Goal: Information Seeking & Learning: Learn about a topic

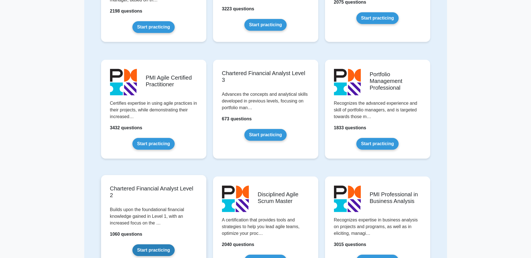
scroll to position [476, 0]
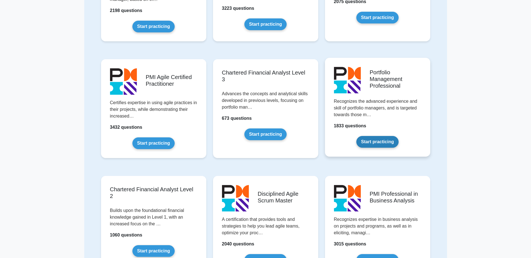
click at [374, 140] on link "Start practicing" at bounding box center [377, 142] width 42 height 12
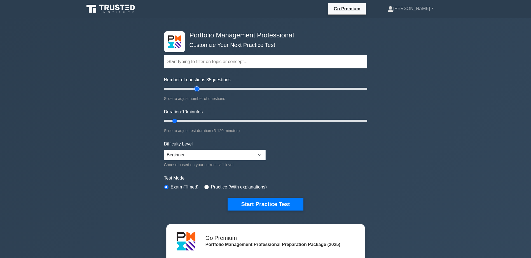
click at [197, 90] on input "Number of questions: 35 questions" at bounding box center [265, 89] width 203 height 7
drag, startPoint x: 197, startPoint y: 90, endPoint x: 182, endPoint y: 90, distance: 14.6
type input "20"
click at [182, 90] on input "Number of questions: 20 questions" at bounding box center [265, 89] width 203 height 7
drag, startPoint x: 174, startPoint y: 121, endPoint x: 210, endPoint y: 121, distance: 36.4
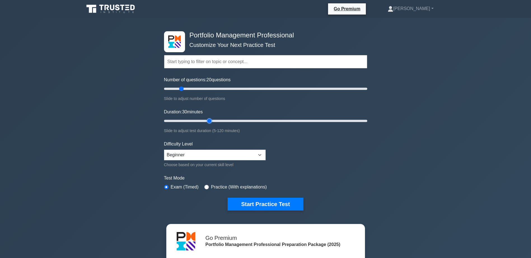
type input "30"
click at [210, 121] on input "Duration: 30 minutes" at bounding box center [265, 121] width 203 height 7
click at [258, 155] on select "Beginner Intermediate Expert" at bounding box center [215, 155] width 102 height 11
click at [164, 150] on select "Beginner Intermediate Expert" at bounding box center [215, 155] width 102 height 11
click at [258, 155] on select "Beginner Intermediate Expert" at bounding box center [215, 155] width 102 height 11
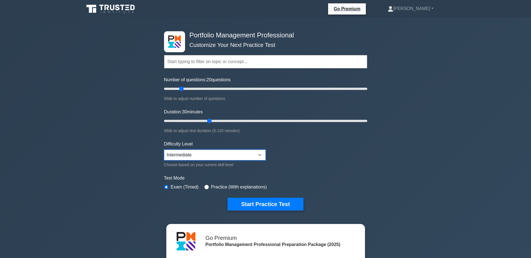
select select "expert"
click at [164, 150] on select "Beginner Intermediate Expert" at bounding box center [215, 155] width 102 height 11
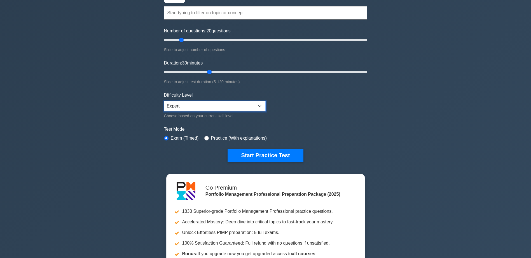
scroll to position [56, 0]
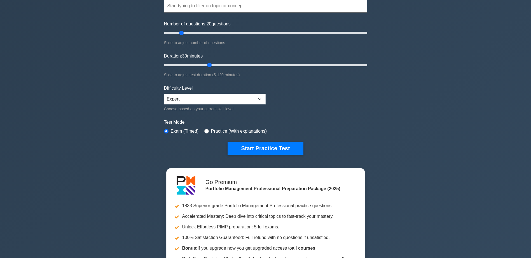
click at [244, 130] on label "Practice (With explanations)" at bounding box center [239, 131] width 56 height 7
click at [206, 131] on input "radio" at bounding box center [206, 131] width 4 height 4
radio input "true"
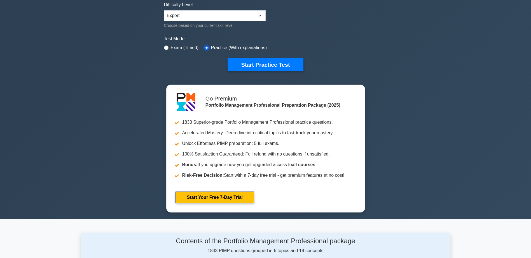
scroll to position [140, 0]
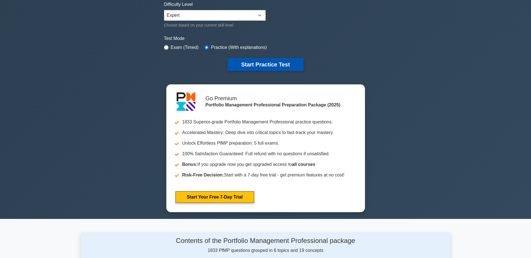
click at [264, 66] on button "Start Practice Test" at bounding box center [265, 64] width 76 height 13
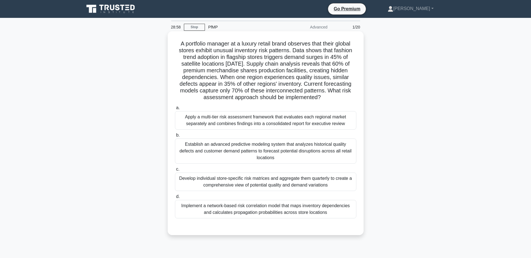
click at [344, 202] on div "Implement a network-based risk correlation model that maps inventory dependenci…" at bounding box center [265, 209] width 181 height 18
click at [175, 199] on input "d. Implement a network-based risk correlation model that maps inventory depende…" at bounding box center [175, 197] width 0 height 4
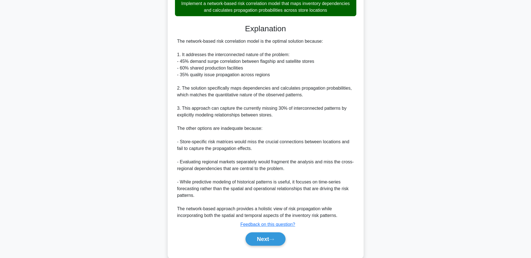
scroll to position [208, 0]
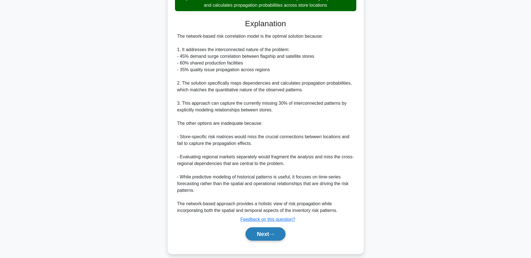
click at [271, 233] on icon at bounding box center [271, 234] width 5 height 3
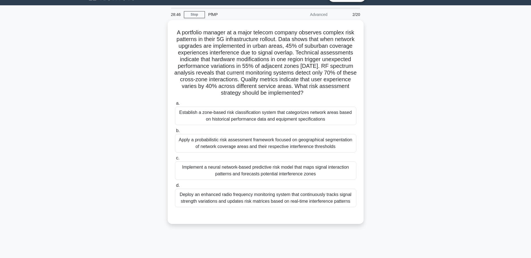
scroll to position [0, 0]
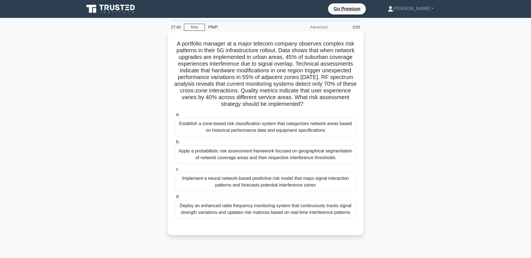
click at [342, 157] on div "Apply a probabilistic risk assessment framework focused on geographical segment…" at bounding box center [265, 154] width 181 height 18
click at [175, 144] on input "b. Apply a probabilistic risk assessment framework focused on geographical segm…" at bounding box center [175, 142] width 0 height 4
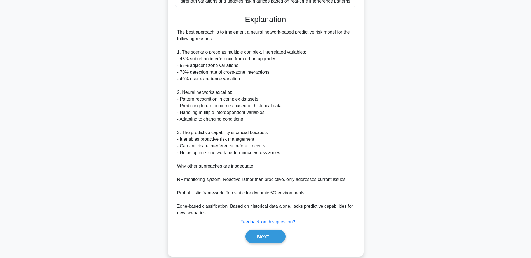
scroll to position [222, 0]
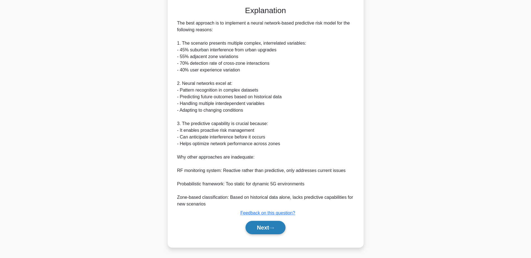
click at [263, 234] on button "Next" at bounding box center [265, 227] width 40 height 13
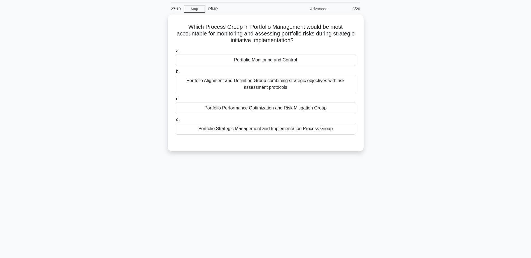
scroll to position [0, 0]
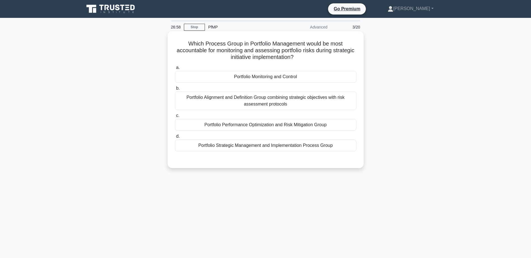
click at [297, 107] on div "Portfolio Alignment and Definition Group combining strategic objectives with ri…" at bounding box center [265, 101] width 181 height 18
click at [175, 90] on input "b. Portfolio Alignment and Definition Group combining strategic objectives with…" at bounding box center [175, 89] width 0 height 4
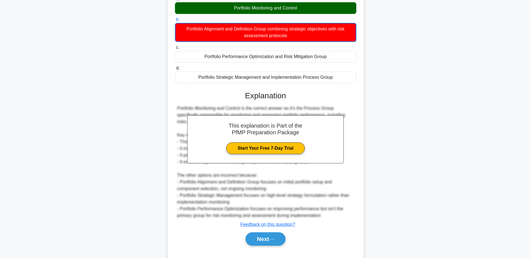
scroll to position [81, 0]
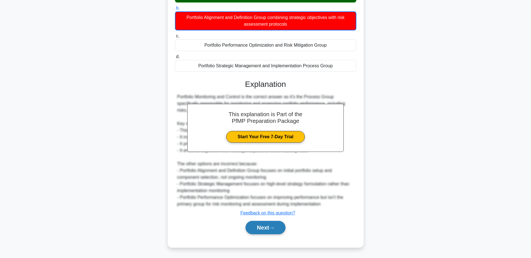
click at [274, 231] on button "Next" at bounding box center [265, 227] width 40 height 13
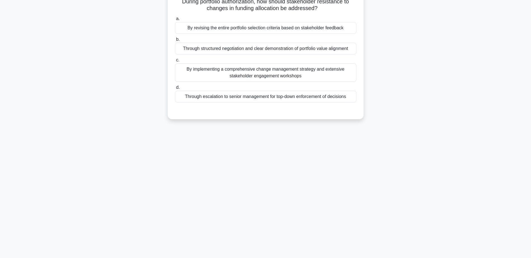
scroll to position [0, 0]
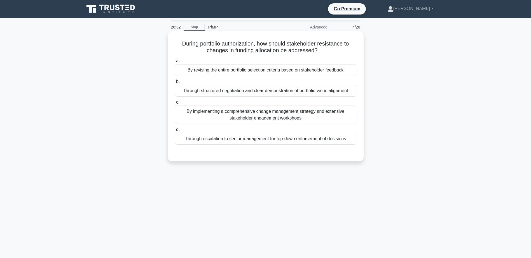
click at [293, 94] on div "Through structured negotiation and clear demonstration of portfolio value align…" at bounding box center [265, 91] width 181 height 12
click at [175, 84] on input "b. Through structured negotiation and clear demonstration of portfolio value al…" at bounding box center [175, 82] width 0 height 4
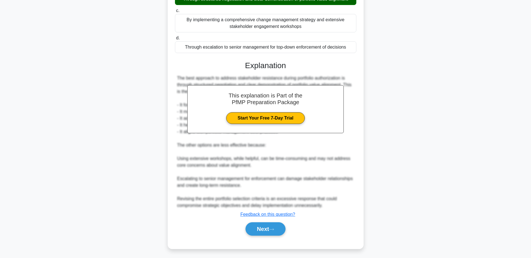
scroll to position [93, 0]
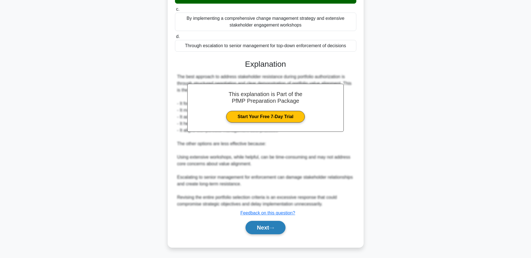
click at [275, 231] on button "Next" at bounding box center [265, 227] width 40 height 13
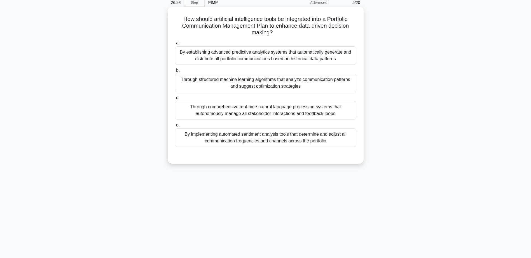
scroll to position [0, 0]
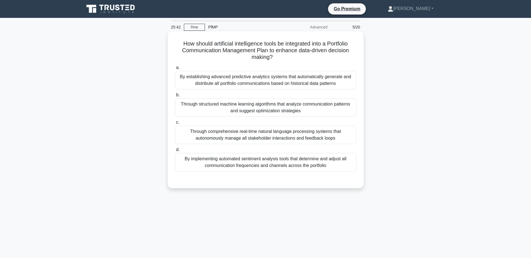
click at [330, 110] on div "Through structured machine learning algorithms that analyze communication patte…" at bounding box center [265, 107] width 181 height 18
click at [175, 97] on input "b. Through structured machine learning algorithms that analyze communication pa…" at bounding box center [175, 95] width 0 height 4
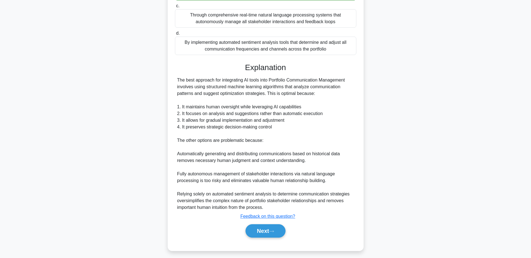
scroll to position [120, 0]
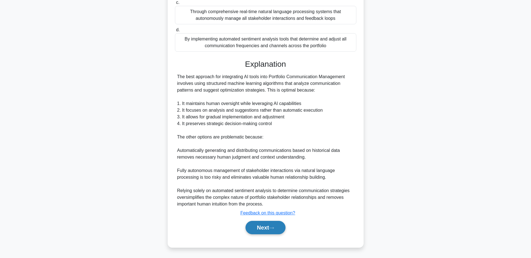
click at [284, 230] on button "Next" at bounding box center [265, 227] width 40 height 13
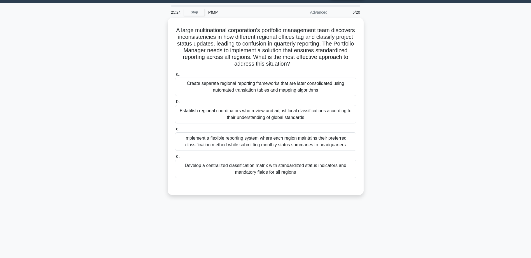
scroll to position [0, 0]
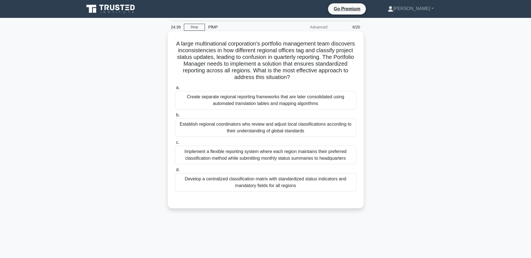
click at [329, 160] on div "Implement a flexible reporting system where each region maintains their preferr…" at bounding box center [265, 155] width 181 height 18
click at [175, 145] on input "c. Implement a flexible reporting system where each region maintains their pref…" at bounding box center [175, 143] width 0 height 4
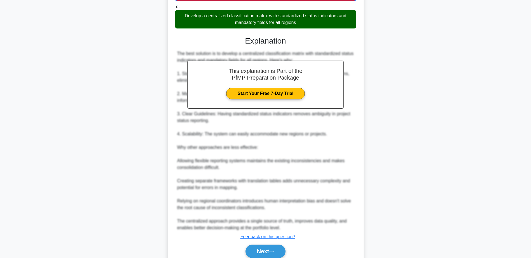
scroll to position [188, 0]
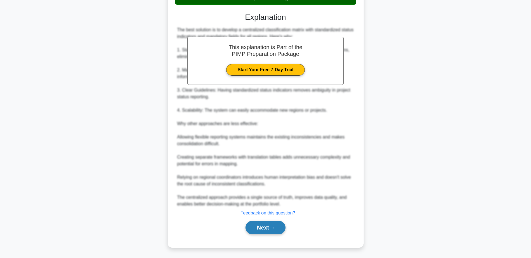
click at [277, 228] on button "Next" at bounding box center [265, 227] width 40 height 13
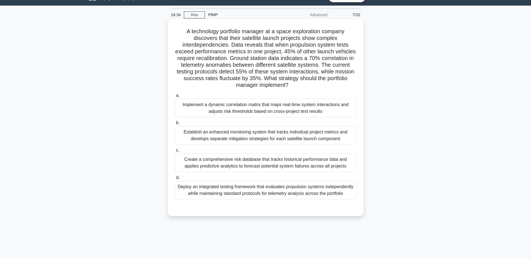
scroll to position [0, 0]
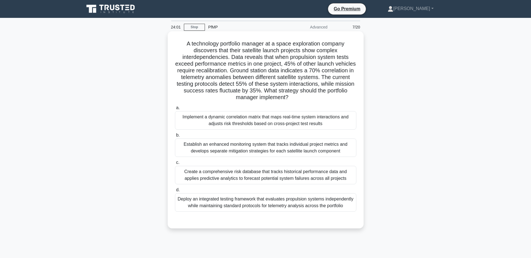
click at [302, 122] on div "Implement a dynamic correlation matrix that maps real-time system interactions …" at bounding box center [265, 120] width 181 height 18
click at [175, 110] on input "a. Implement a dynamic correlation matrix that maps real-time system interactio…" at bounding box center [175, 108] width 0 height 4
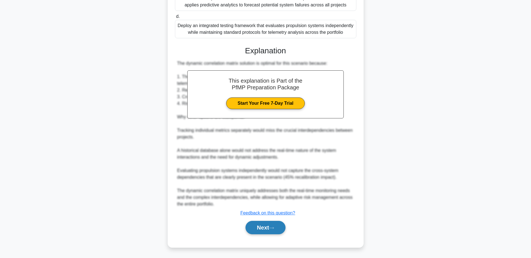
click at [267, 228] on button "Next" at bounding box center [265, 227] width 40 height 13
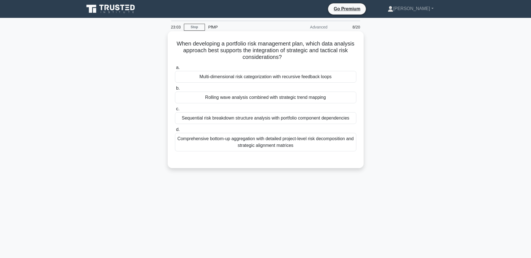
click at [304, 147] on div "Comprehensive bottom-up aggregation with detailed project-level risk decomposit…" at bounding box center [265, 142] width 181 height 18
click at [175, 132] on input "d. Comprehensive bottom-up aggregation with detailed project-level risk decompo…" at bounding box center [175, 130] width 0 height 4
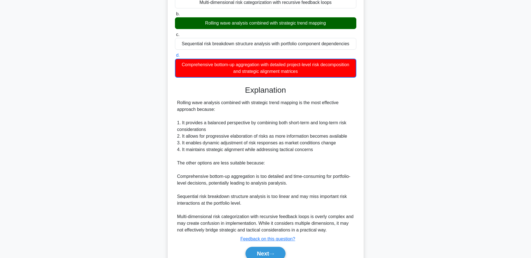
scroll to position [101, 0]
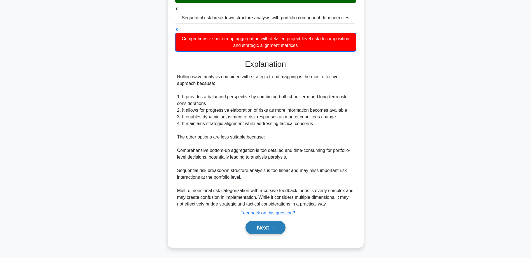
click at [268, 226] on button "Next" at bounding box center [265, 227] width 40 height 13
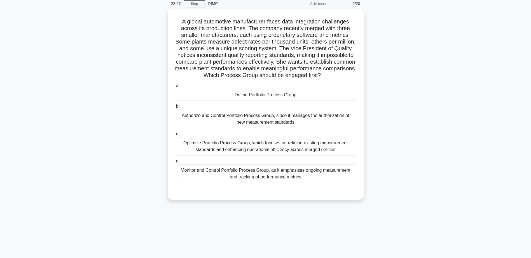
scroll to position [0, 0]
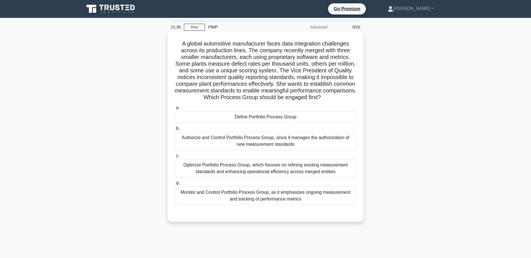
click at [317, 123] on div "Define Portfolio Process Group" at bounding box center [265, 117] width 181 height 12
click at [175, 110] on input "a. Define Portfolio Process Group" at bounding box center [175, 108] width 0 height 4
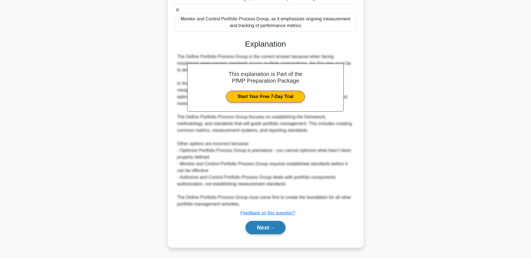
click at [265, 229] on button "Next" at bounding box center [265, 227] width 40 height 13
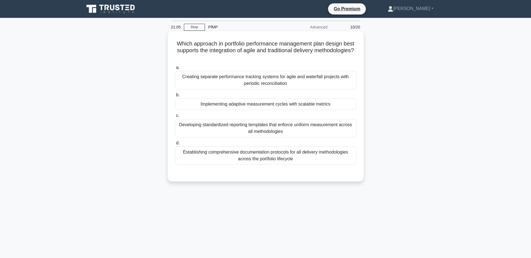
click at [341, 110] on div "Implementing adaptive measurement cycles with scalable metrics" at bounding box center [265, 104] width 181 height 12
click at [175, 97] on input "b. Implementing adaptive measurement cycles with scalable metrics" at bounding box center [175, 95] width 0 height 4
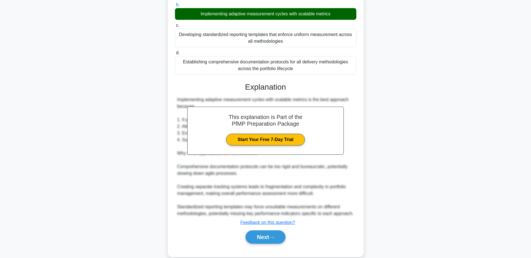
scroll to position [100, 0]
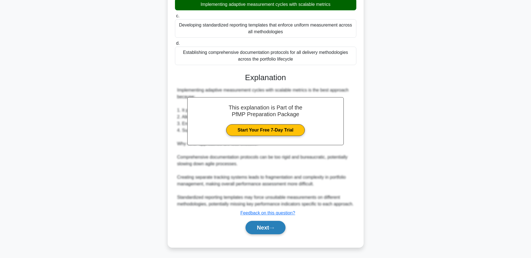
click at [267, 231] on button "Next" at bounding box center [265, 227] width 40 height 13
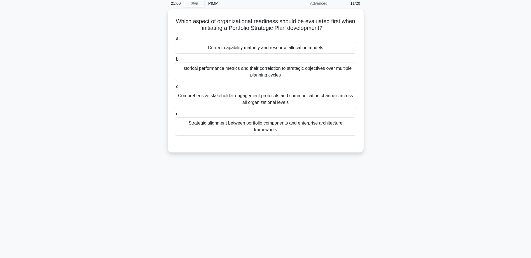
scroll to position [0, 0]
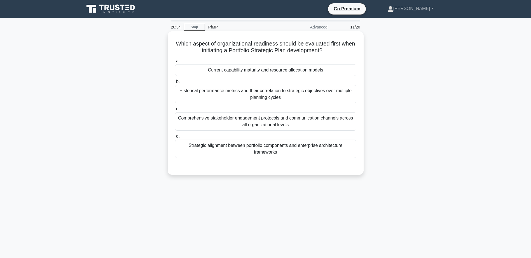
click at [304, 100] on div "Historical performance metrics and their correlation to strategic objectives ov…" at bounding box center [265, 94] width 181 height 18
click at [175, 84] on input "b. Historical performance metrics and their correlation to strategic objectives…" at bounding box center [175, 82] width 0 height 4
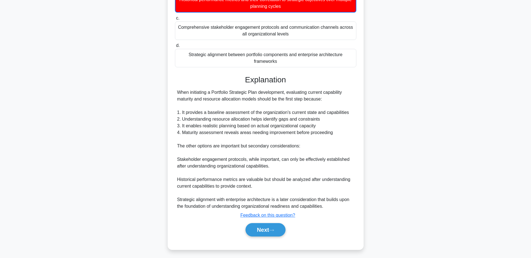
scroll to position [94, 0]
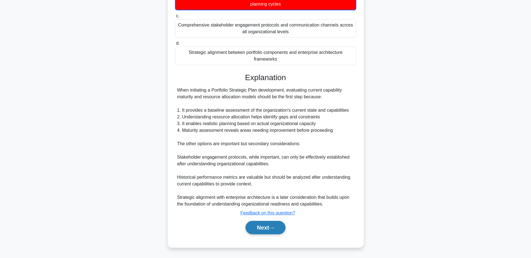
click at [264, 230] on button "Next" at bounding box center [265, 227] width 40 height 13
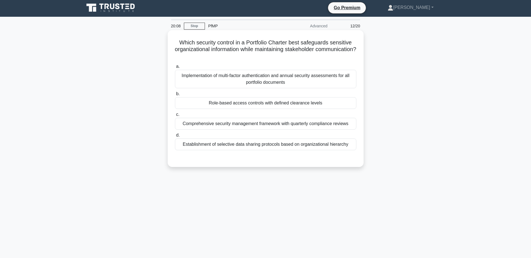
scroll to position [0, 0]
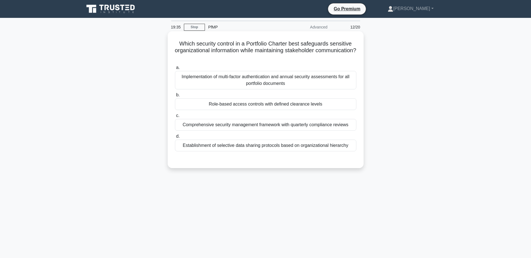
click at [334, 106] on div "Role-based access controls with defined clearance levels" at bounding box center [265, 104] width 181 height 12
click at [175, 97] on input "b. Role-based access controls with defined clearance levels" at bounding box center [175, 95] width 0 height 4
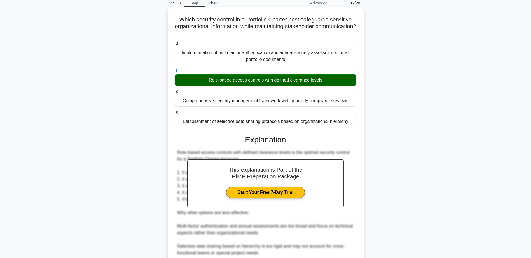
scroll to position [93, 0]
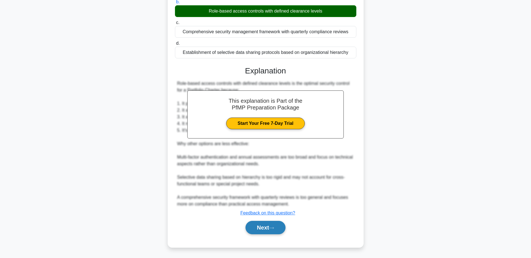
click at [271, 234] on button "Next" at bounding box center [265, 227] width 40 height 13
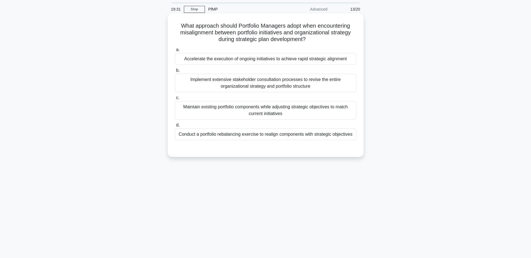
scroll to position [0, 0]
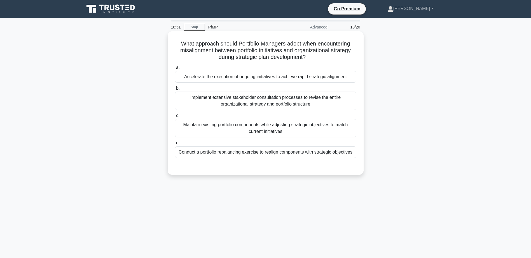
click at [324, 155] on div "Conduct a portfolio rebalancing exercise to realign components with strategic o…" at bounding box center [265, 153] width 181 height 12
click at [175, 145] on input "d. Conduct a portfolio rebalancing exercise to realign components with strategi…" at bounding box center [175, 144] width 0 height 4
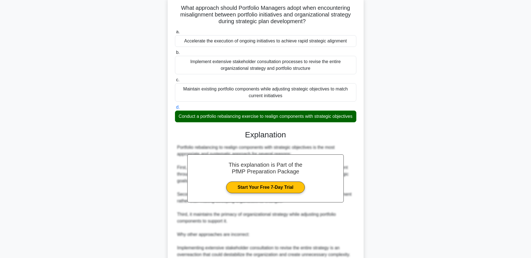
scroll to position [134, 0]
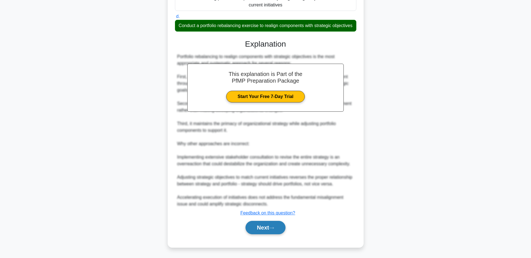
click at [272, 228] on icon at bounding box center [271, 228] width 5 height 3
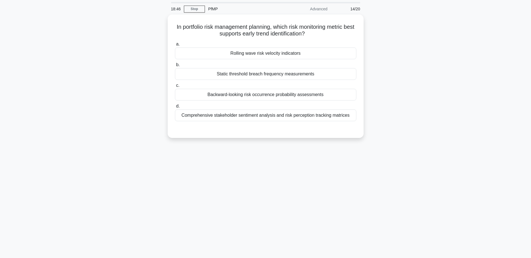
scroll to position [0, 0]
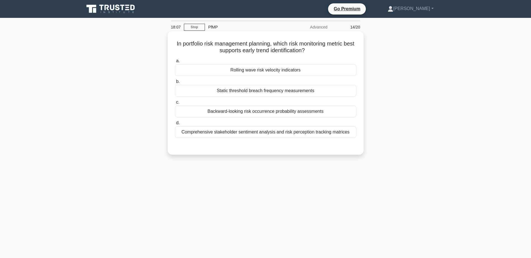
click at [259, 72] on div "Rolling wave risk velocity indicators" at bounding box center [265, 70] width 181 height 12
click at [175, 63] on input "a. Rolling wave risk velocity indicators" at bounding box center [175, 61] width 0 height 4
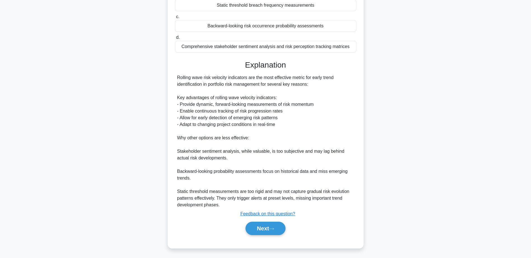
scroll to position [87, 0]
click at [268, 224] on button "Next" at bounding box center [265, 227] width 40 height 13
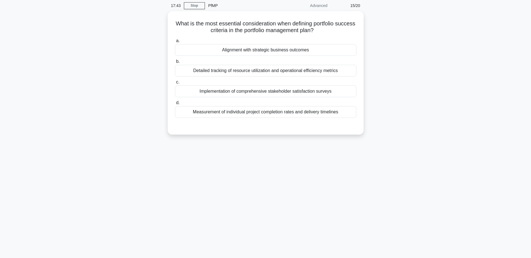
scroll to position [0, 0]
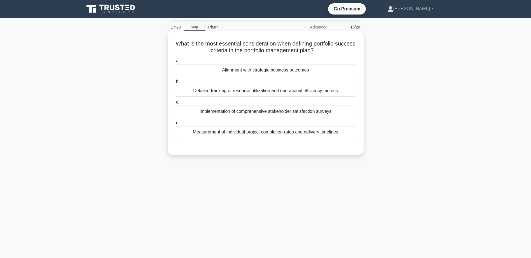
click at [345, 69] on div "Alignment with strategic business outcomes" at bounding box center [265, 70] width 181 height 12
click at [175, 63] on input "a. Alignment with strategic business outcomes" at bounding box center [175, 61] width 0 height 4
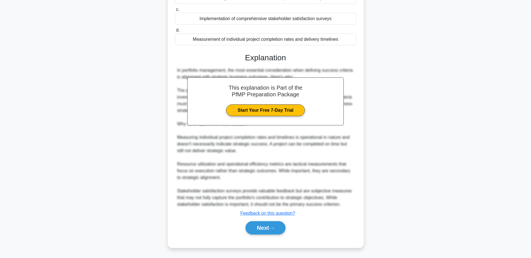
scroll to position [93, 0]
click at [255, 228] on button "Next" at bounding box center [265, 227] width 40 height 13
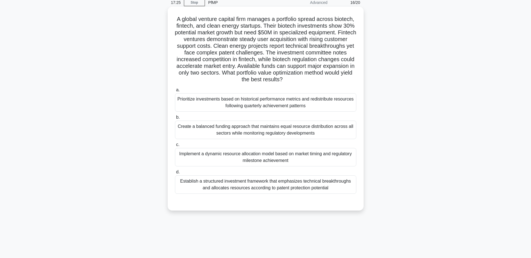
scroll to position [0, 0]
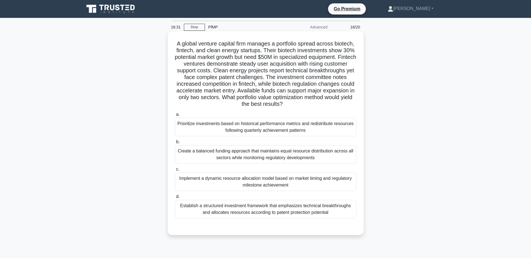
click at [330, 187] on div "Implement a dynamic resource allocation model based on market timing and regula…" at bounding box center [265, 182] width 181 height 18
click at [175, 171] on input "c. Implement a dynamic resource allocation model based on market timing and reg…" at bounding box center [175, 170] width 0 height 4
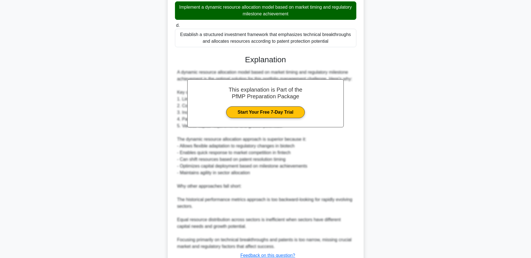
scroll to position [214, 0]
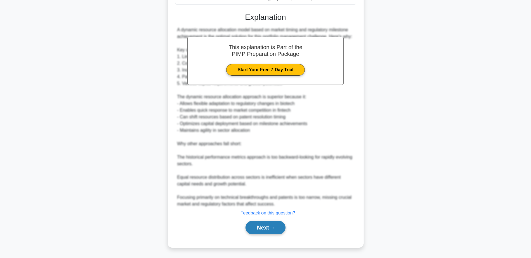
click at [265, 231] on button "Next" at bounding box center [265, 227] width 40 height 13
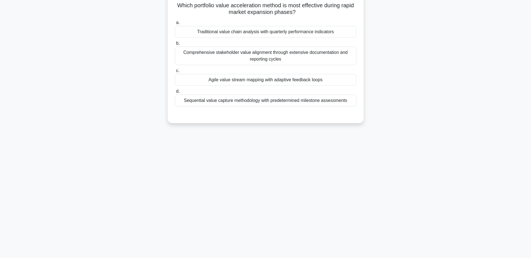
scroll to position [0, 0]
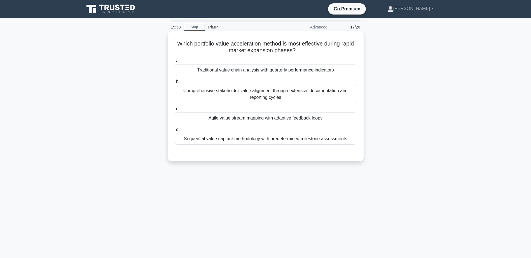
click at [335, 121] on div "Agile value stream mapping with adaptive feedback loops" at bounding box center [265, 118] width 181 height 12
click at [175, 111] on input "c. Agile value stream mapping with adaptive feedback loops" at bounding box center [175, 109] width 0 height 4
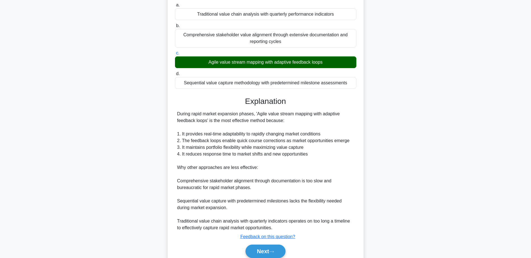
scroll to position [80, 0]
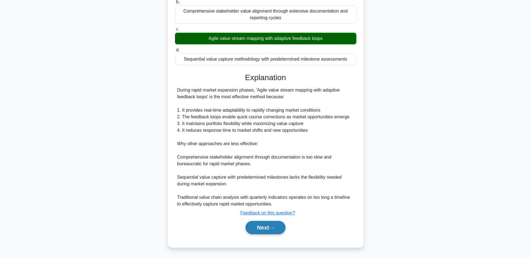
click at [265, 225] on button "Next" at bounding box center [265, 227] width 40 height 13
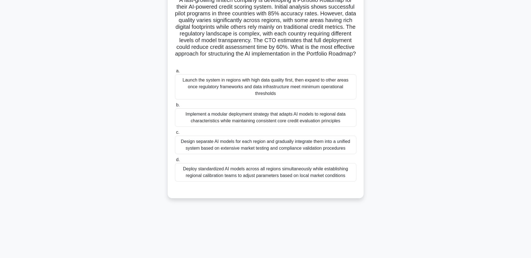
scroll to position [0, 0]
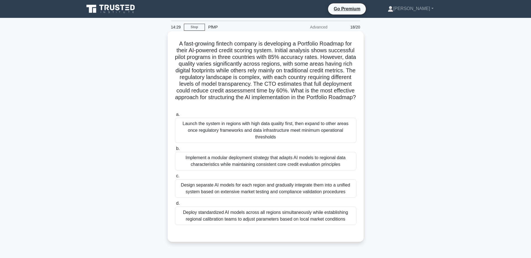
click at [331, 162] on div "Implement a modular deployment strategy that adapts AI models to regional data …" at bounding box center [265, 161] width 181 height 18
click at [175, 151] on input "b. Implement a modular deployment strategy that adapts AI models to regional da…" at bounding box center [175, 149] width 0 height 4
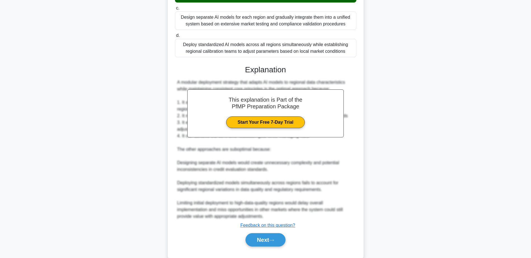
scroll to position [181, 0]
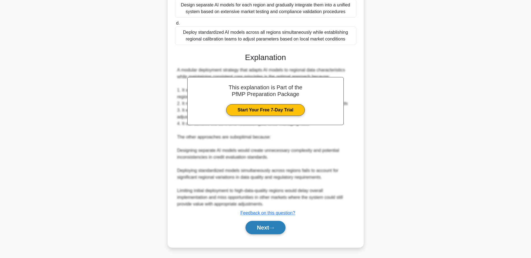
click at [267, 231] on button "Next" at bounding box center [265, 227] width 40 height 13
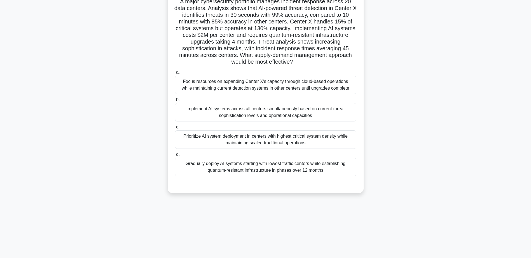
scroll to position [0, 0]
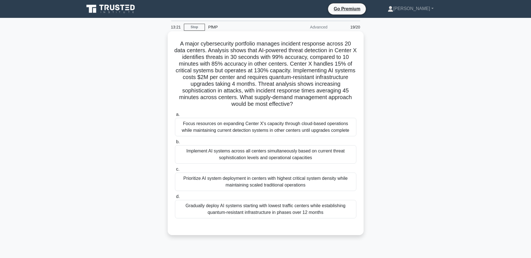
click at [340, 186] on div "Prioritize AI system deployment in centers with highest critical system density…" at bounding box center [265, 182] width 181 height 18
click at [175, 171] on input "c. Prioritize AI system deployment in centers with highest critical system dens…" at bounding box center [175, 170] width 0 height 4
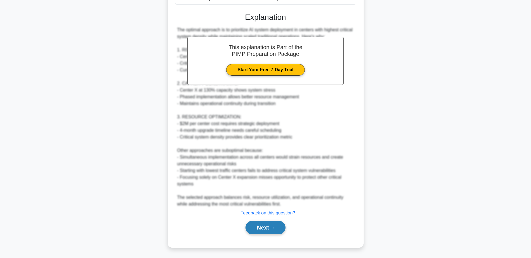
click at [266, 232] on button "Next" at bounding box center [265, 227] width 40 height 13
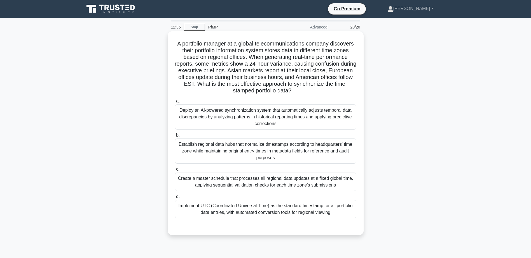
click at [338, 214] on div "Implement UTC (Coordinated Universal Time) as the standard timestamp for all po…" at bounding box center [265, 209] width 181 height 18
click at [175, 199] on input "d. Implement UTC (Coordinated Universal Time) as the standard timestamp for all…" at bounding box center [175, 197] width 0 height 4
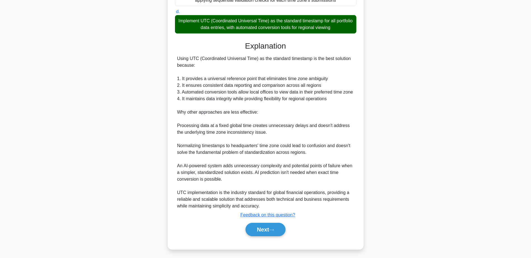
scroll to position [194, 0]
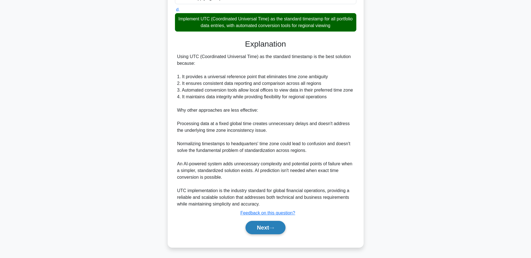
click at [260, 230] on button "Next" at bounding box center [265, 227] width 40 height 13
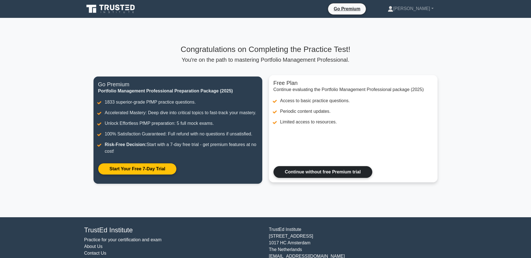
click at [332, 176] on link "Continue without free Premium trial" at bounding box center [322, 172] width 99 height 12
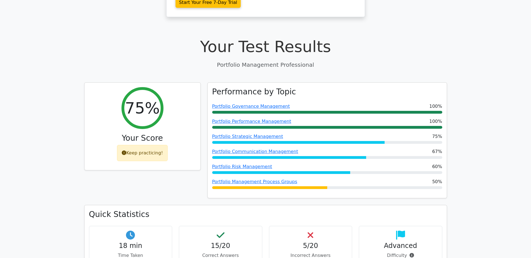
scroll to position [168, 0]
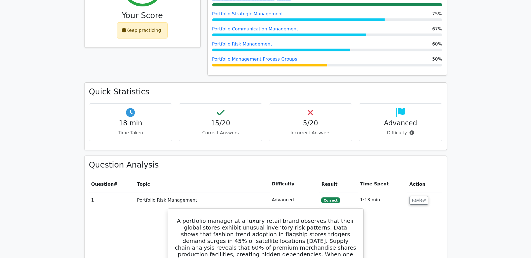
scroll to position [280, 0]
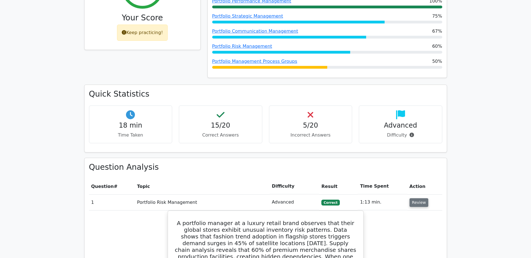
click at [420, 199] on button "Review" at bounding box center [418, 203] width 19 height 9
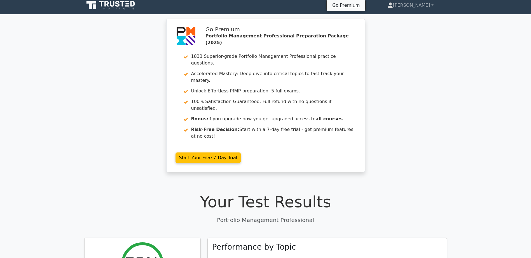
scroll to position [0, 0]
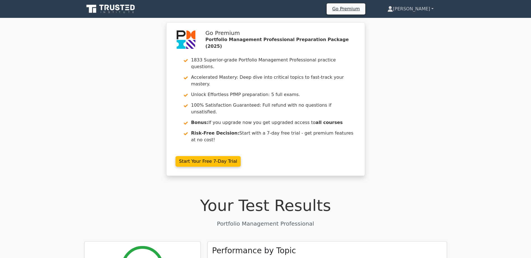
click at [433, 7] on link "[PERSON_NAME]" at bounding box center [410, 8] width 73 height 11
click at [483, 116] on div "Go Premium Portfolio Management Professional Preparation Package (2025) 1833 Su…" at bounding box center [265, 102] width 531 height 161
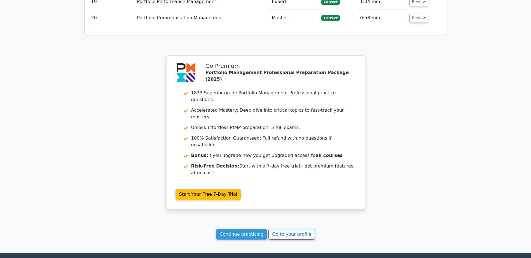
scroll to position [779, 0]
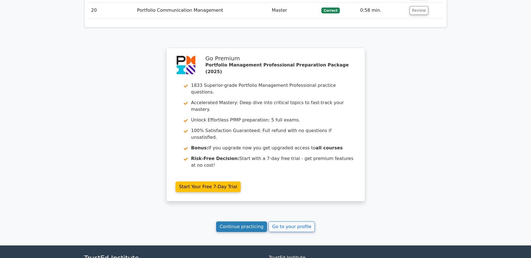
click at [244, 222] on link "Continue practicing" at bounding box center [241, 227] width 51 height 11
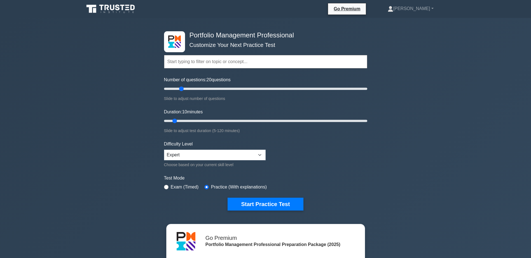
drag, startPoint x: 171, startPoint y: 89, endPoint x: 180, endPoint y: 89, distance: 9.5
type input "20"
click at [180, 89] on input "Number of questions: 20 questions" at bounding box center [265, 89] width 203 height 7
drag, startPoint x: 175, startPoint y: 121, endPoint x: 189, endPoint y: 123, distance: 14.0
click at [189, 123] on input "Duration: 20 minutes" at bounding box center [265, 121] width 203 height 7
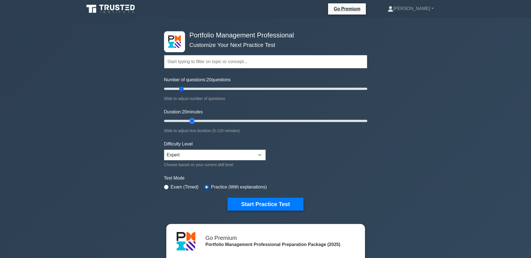
drag, startPoint x: 192, startPoint y: 120, endPoint x: 192, endPoint y: 124, distance: 4.2
click at [192, 124] on input "Duration: 20 minutes" at bounding box center [265, 121] width 203 height 7
drag, startPoint x: 191, startPoint y: 121, endPoint x: 198, endPoint y: 121, distance: 7.8
type input "25"
click at [198, 121] on input "Duration: 25 minutes" at bounding box center [265, 121] width 203 height 7
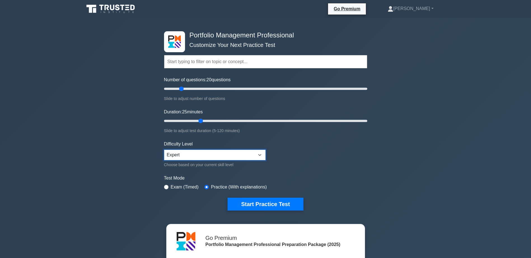
click at [220, 158] on select "Beginner Intermediate Expert" at bounding box center [215, 155] width 102 height 11
select select "intermediate"
click at [164, 150] on select "Beginner Intermediate Expert" at bounding box center [215, 155] width 102 height 11
click at [265, 206] on button "Start Practice Test" at bounding box center [265, 204] width 76 height 13
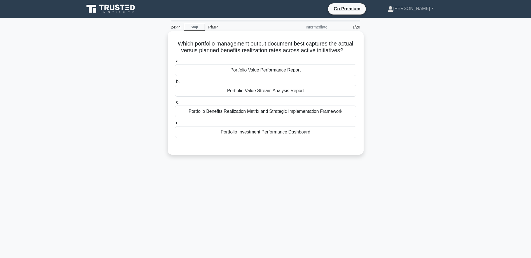
click at [317, 76] on div "Portfolio Value Performance Report" at bounding box center [265, 70] width 181 height 12
click at [175, 63] on input "a. Portfolio Value Performance Report" at bounding box center [175, 61] width 0 height 4
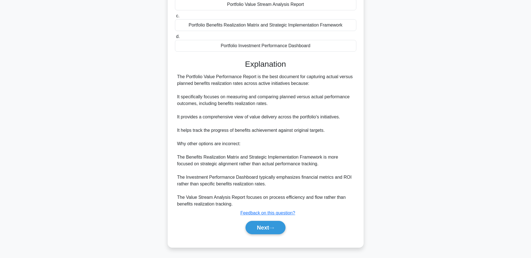
scroll to position [93, 0]
click at [278, 227] on button "Next" at bounding box center [265, 227] width 40 height 13
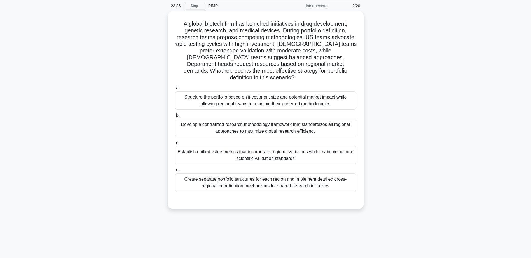
scroll to position [0, 0]
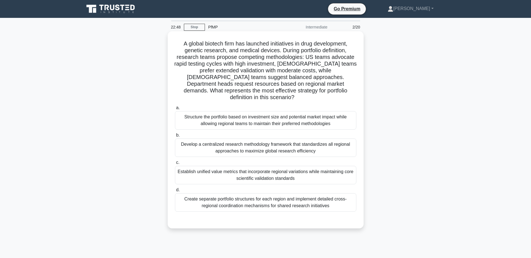
click at [329, 173] on div "Establish unified value metrics that incorporate regional variations while main…" at bounding box center [265, 175] width 181 height 18
click at [175, 165] on input "c. Establish unified value metrics that incorporate regional variations while m…" at bounding box center [175, 163] width 0 height 4
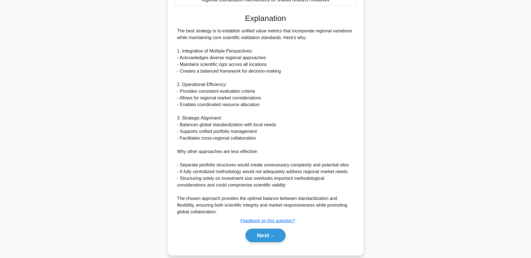
scroll to position [208, 0]
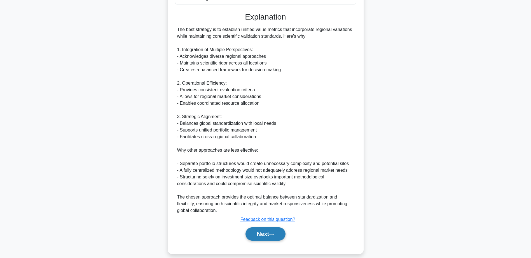
click at [256, 228] on button "Next" at bounding box center [265, 234] width 40 height 13
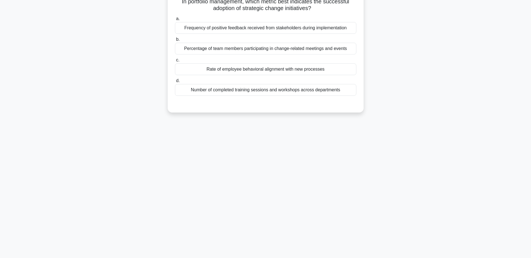
scroll to position [0, 0]
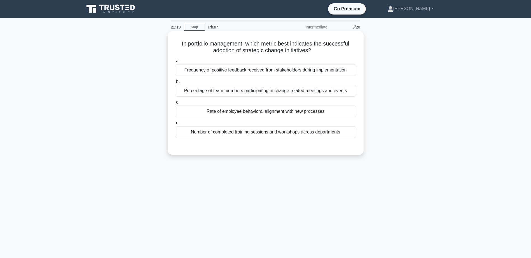
click at [337, 111] on div "Rate of employee behavioral alignment with new processes" at bounding box center [265, 112] width 181 height 12
click at [175, 104] on input "c. Rate of employee behavioral alignment with new processes" at bounding box center [175, 103] width 0 height 4
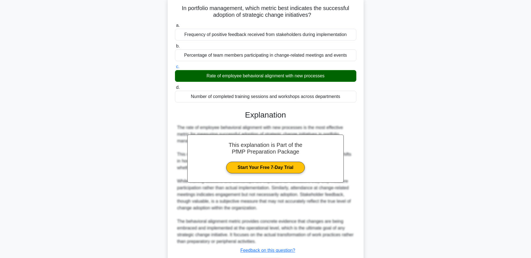
scroll to position [73, 0]
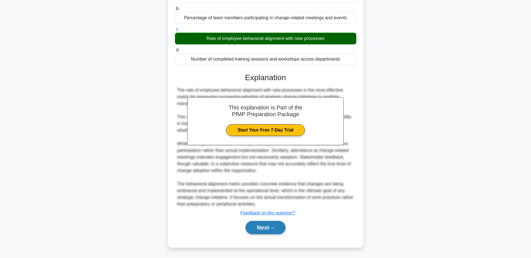
click at [271, 227] on button "Next" at bounding box center [265, 227] width 40 height 13
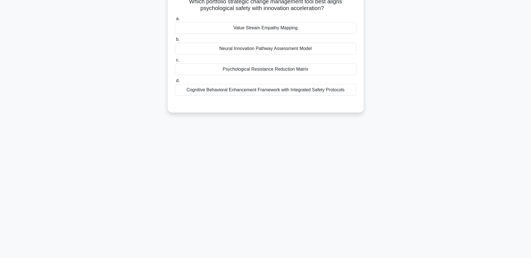
scroll to position [0, 0]
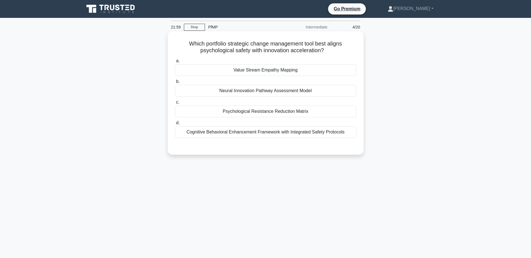
click at [315, 114] on div "Psychological Resistance Reduction Matrix" at bounding box center [265, 112] width 181 height 12
click at [175, 104] on input "c. Psychological Resistance Reduction Matrix" at bounding box center [175, 103] width 0 height 4
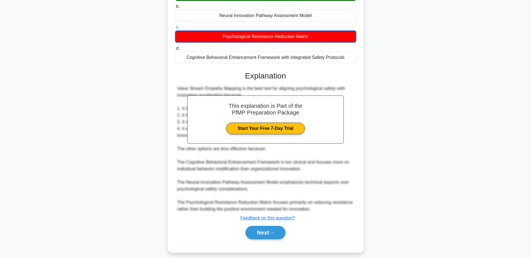
scroll to position [81, 0]
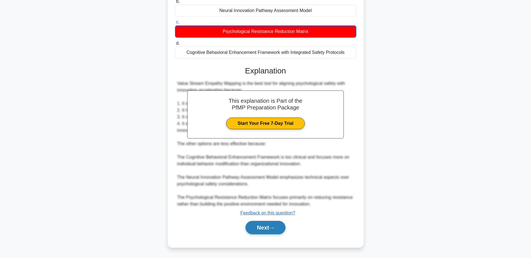
click at [260, 228] on button "Next" at bounding box center [265, 227] width 40 height 13
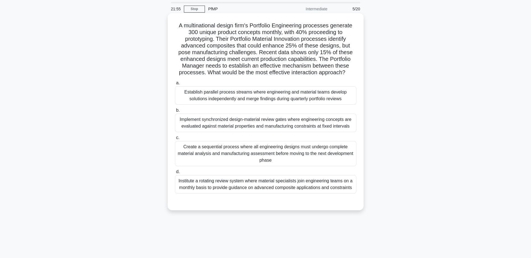
scroll to position [0, 0]
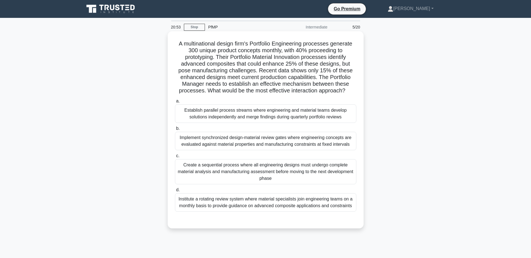
click at [351, 143] on div "Implement synchronized design-material review gates where engineering concepts …" at bounding box center [265, 141] width 181 height 18
click at [175, 131] on input "b. Implement synchronized design-material review gates where engineering concep…" at bounding box center [175, 129] width 0 height 4
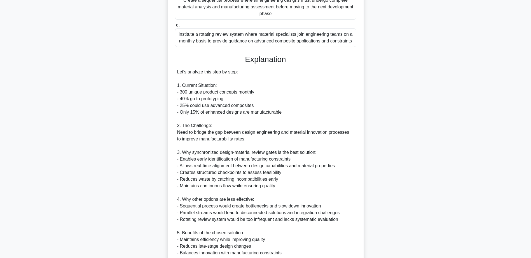
scroll to position [228, 0]
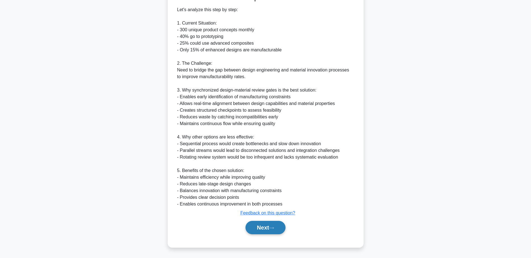
click at [257, 229] on button "Next" at bounding box center [265, 227] width 40 height 13
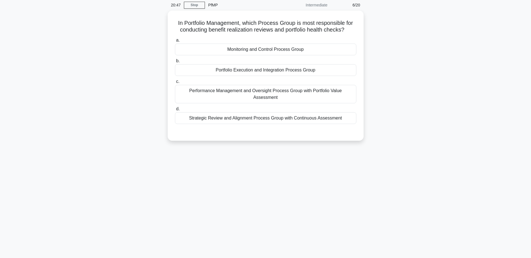
scroll to position [0, 0]
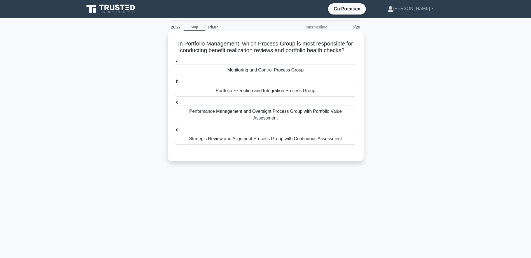
click at [314, 112] on div "Performance Management and Oversight Process Group with Portfolio Value Assessm…" at bounding box center [265, 115] width 181 height 18
click at [175, 104] on input "c. Performance Management and Oversight Process Group with Portfolio Value Asse…" at bounding box center [175, 103] width 0 height 4
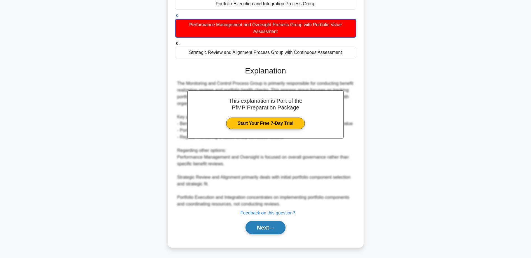
click at [284, 228] on button "Next" at bounding box center [265, 227] width 40 height 13
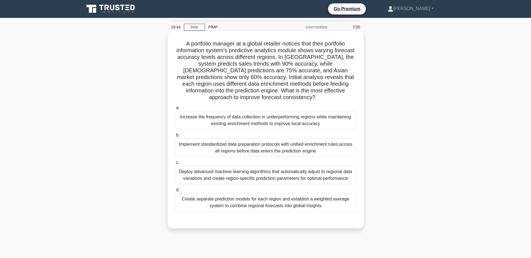
click at [342, 148] on div "Implement standardized data preparation protocols with unified enrichment rules…" at bounding box center [265, 148] width 181 height 18
click at [175, 137] on input "b. Implement standardized data preparation protocols with unified enrichment ru…" at bounding box center [175, 136] width 0 height 4
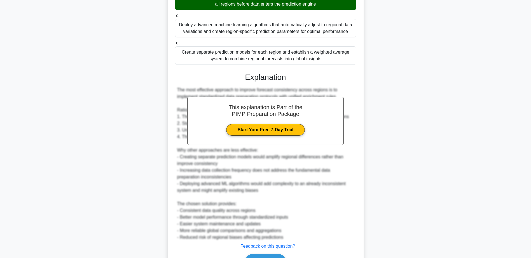
scroll to position [181, 0]
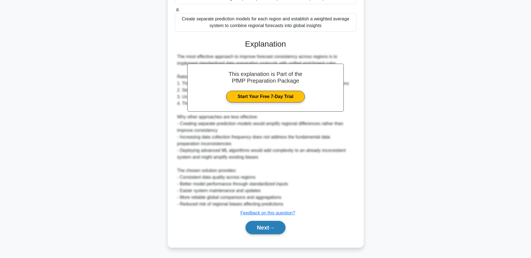
click at [260, 229] on button "Next" at bounding box center [265, 227] width 40 height 13
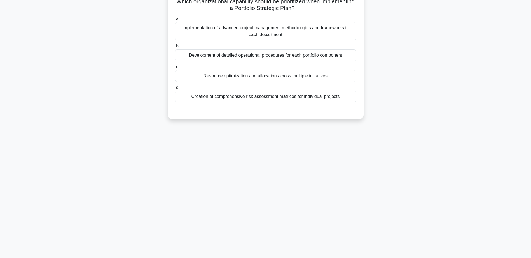
scroll to position [0, 0]
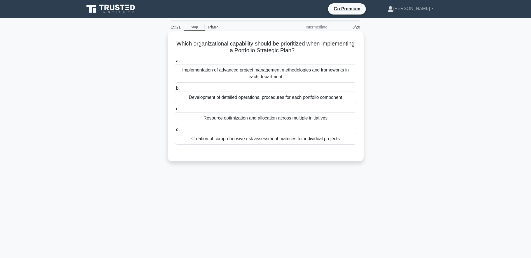
click at [349, 119] on div "Resource optimization and allocation across multiple initiatives" at bounding box center [265, 118] width 181 height 12
click at [175, 111] on input "c. Resource optimization and allocation across multiple initiatives" at bounding box center [175, 109] width 0 height 4
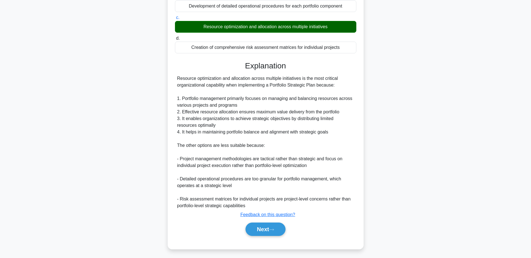
scroll to position [93, 0]
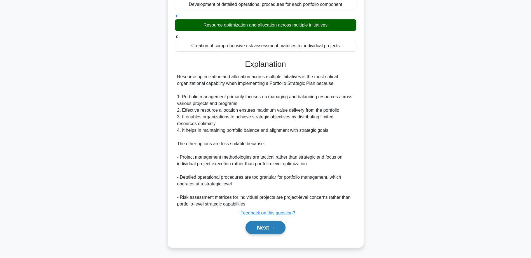
click at [264, 228] on button "Next" at bounding box center [265, 227] width 40 height 13
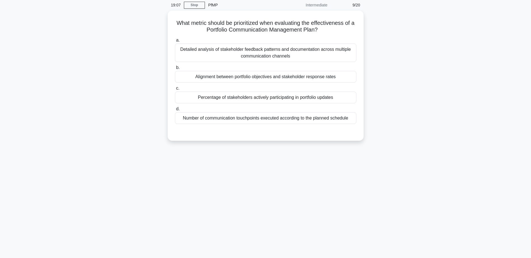
scroll to position [0, 0]
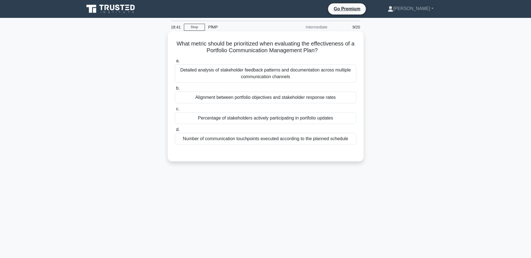
click at [341, 141] on div "Number of communication touchpoints executed according to the planned schedule" at bounding box center [265, 139] width 181 height 12
click at [175, 132] on input "d. Number of communication touchpoints executed according to the planned schedu…" at bounding box center [175, 130] width 0 height 4
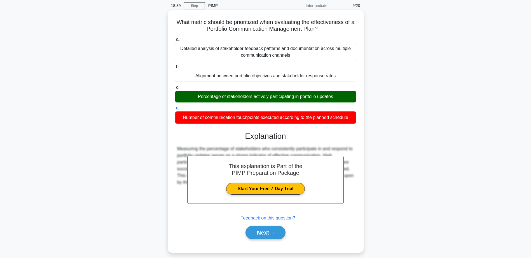
scroll to position [44, 0]
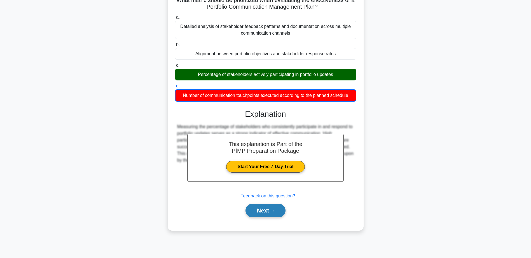
click at [259, 212] on button "Next" at bounding box center [265, 210] width 40 height 13
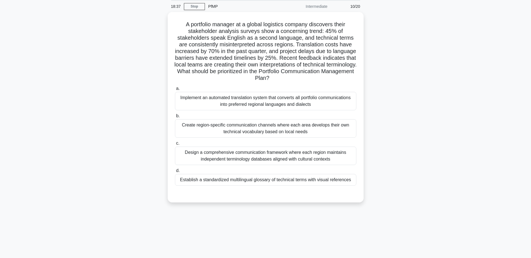
scroll to position [0, 0]
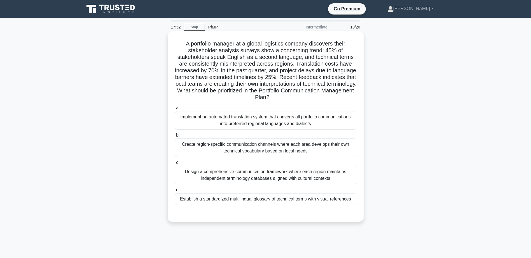
click at [338, 121] on div "Implement an automated translation system that converts all portfolio communica…" at bounding box center [265, 120] width 181 height 18
click at [175, 110] on input "a. Implement an automated translation system that converts all portfolio commun…" at bounding box center [175, 108] width 0 height 4
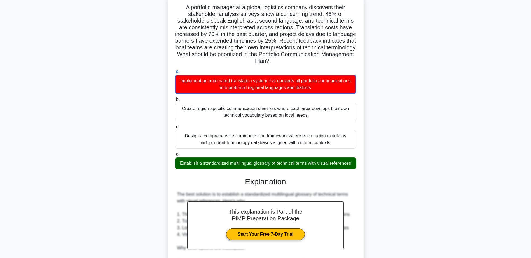
scroll to position [201, 0]
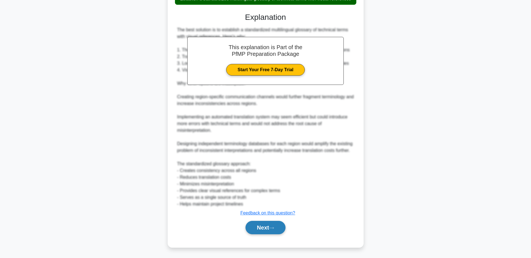
click at [272, 229] on icon at bounding box center [271, 228] width 4 height 2
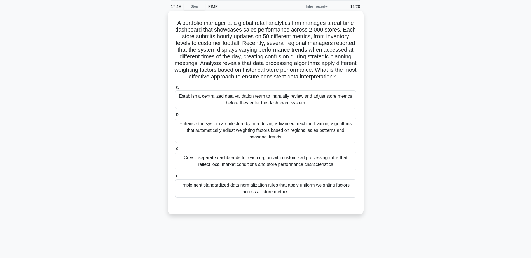
scroll to position [0, 0]
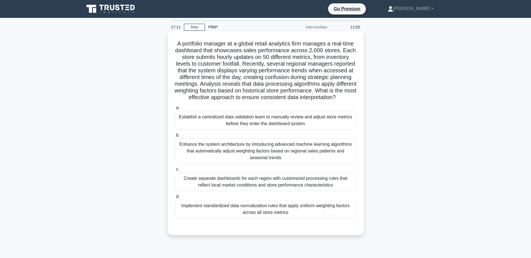
click at [318, 218] on div "Implement standardized data normalization rules that apply uniform weighting fa…" at bounding box center [265, 209] width 181 height 18
click at [175, 199] on input "d. Implement standardized data normalization rules that apply uniform weighting…" at bounding box center [175, 197] width 0 height 4
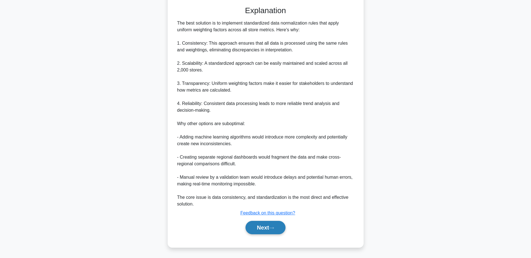
click at [274, 229] on icon at bounding box center [271, 228] width 4 height 2
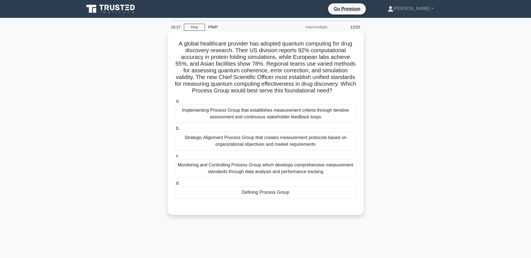
click at [281, 199] on div "Defining Process Group" at bounding box center [265, 193] width 181 height 12
click at [175, 185] on input "d. Defining Process Group" at bounding box center [175, 184] width 0 height 4
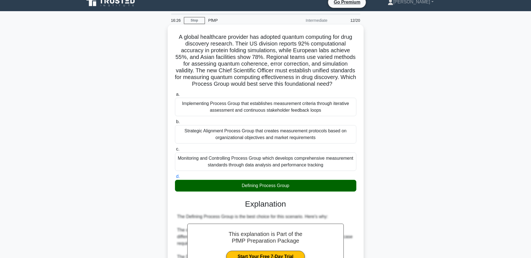
scroll to position [194, 0]
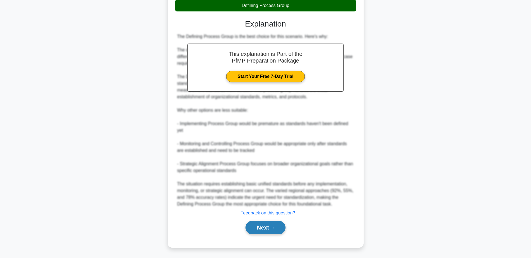
click at [271, 227] on button "Next" at bounding box center [265, 227] width 40 height 13
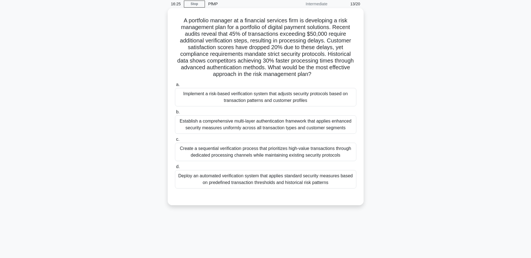
scroll to position [0, 0]
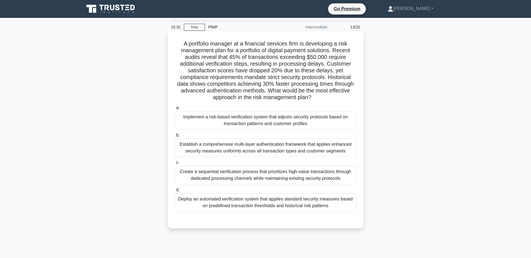
click at [323, 149] on div "Establish a comprehensive multi-layer authentication framework that applies enh…" at bounding box center [265, 148] width 181 height 18
click at [175, 137] on input "b. Establish a comprehensive multi-layer authentication framework that applies …" at bounding box center [175, 136] width 0 height 4
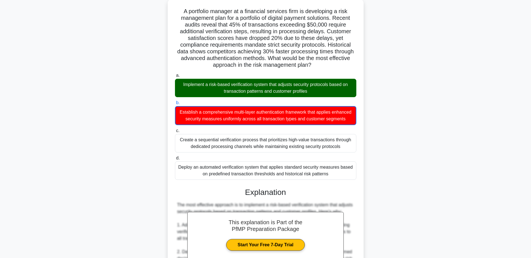
scroll to position [222, 0]
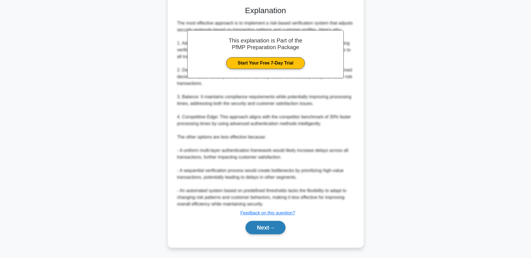
click at [282, 228] on button "Next" at bounding box center [265, 227] width 40 height 13
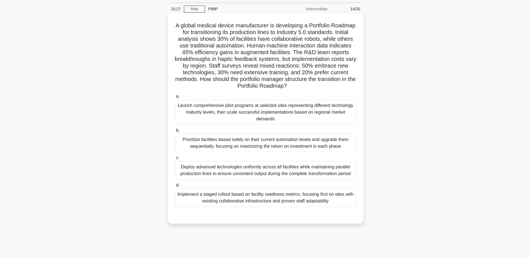
scroll to position [0, 0]
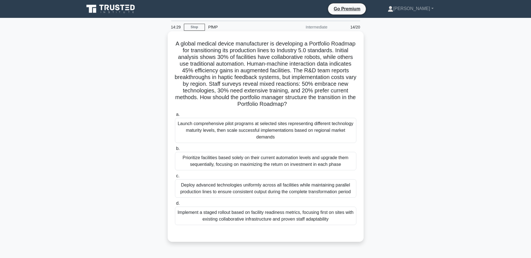
click at [336, 217] on div "Implement a staged rollout based on facility readiness metrics, focusing first …" at bounding box center [265, 216] width 181 height 18
click at [175, 206] on input "d. Implement a staged rollout based on facility readiness metrics, focusing fir…" at bounding box center [175, 204] width 0 height 4
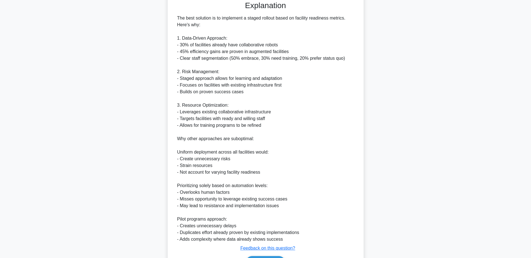
scroll to position [268, 0]
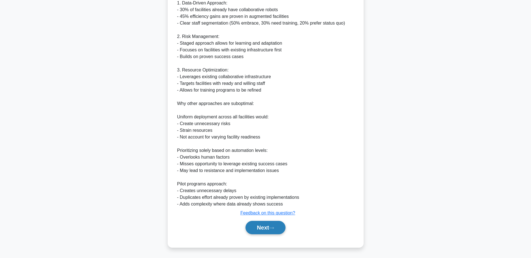
click at [254, 231] on button "Next" at bounding box center [265, 227] width 40 height 13
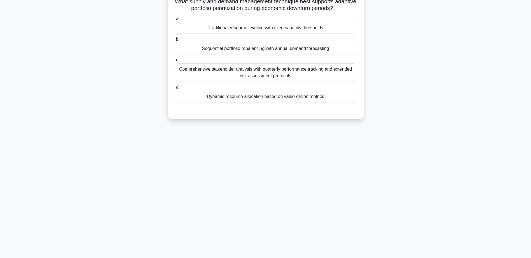
scroll to position [0, 0]
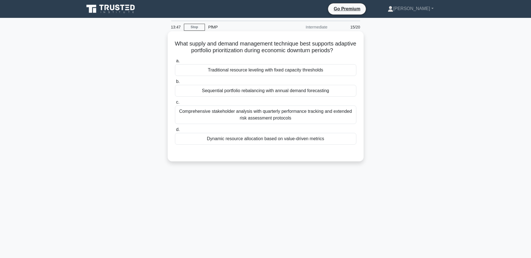
click at [335, 143] on div "Dynamic resource allocation based on value-driven metrics" at bounding box center [265, 139] width 181 height 12
click at [175, 132] on input "d. Dynamic resource allocation based on value-driven metrics" at bounding box center [175, 130] width 0 height 4
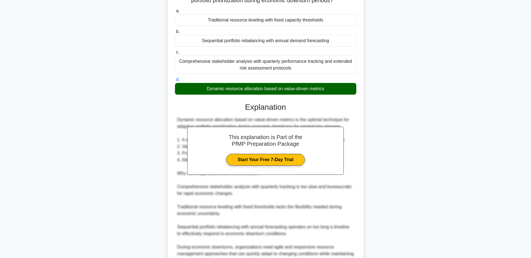
scroll to position [107, 0]
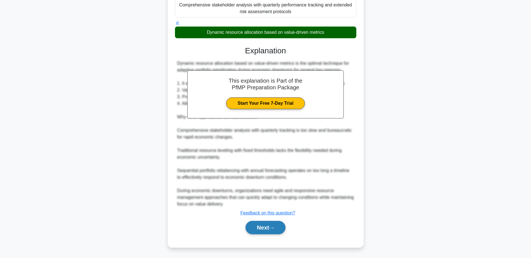
click at [267, 233] on button "Next" at bounding box center [265, 227] width 40 height 13
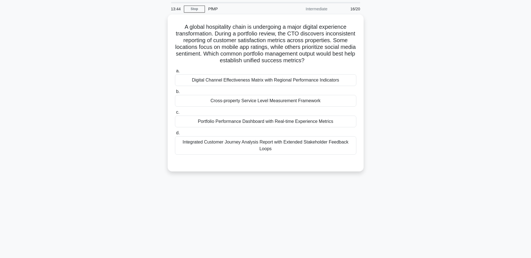
scroll to position [0, 0]
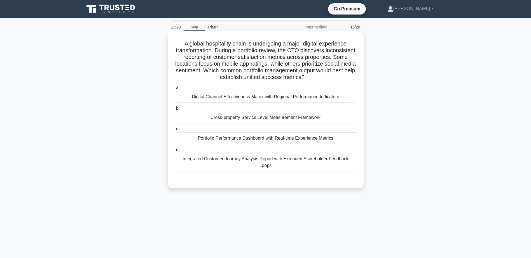
click at [341, 144] on div "Portfolio Performance Dashboard with Real-time Experience Metrics" at bounding box center [265, 139] width 181 height 12
click at [175, 131] on input "c. Portfolio Performance Dashboard with Real-time Experience Metrics" at bounding box center [175, 130] width 0 height 4
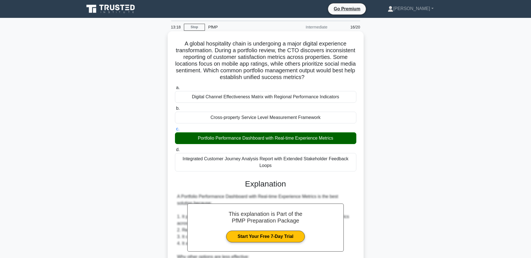
scroll to position [120, 0]
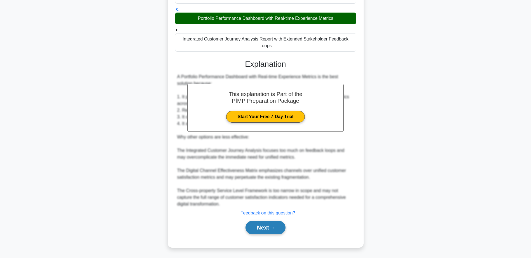
click at [280, 226] on button "Next" at bounding box center [265, 227] width 40 height 13
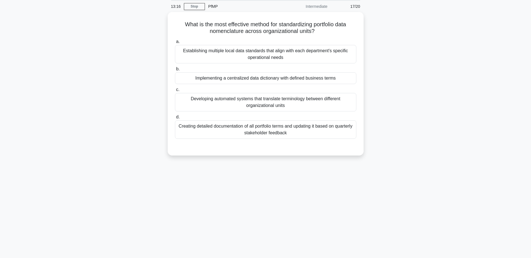
scroll to position [0, 0]
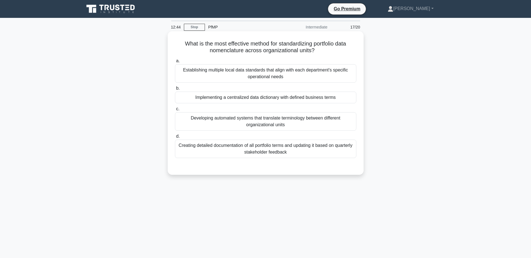
click at [257, 97] on div "Implementing a centralized data dictionary with defined business terms" at bounding box center [265, 98] width 181 height 12
click at [175, 90] on input "b. Implementing a centralized data dictionary with defined business terms" at bounding box center [175, 89] width 0 height 4
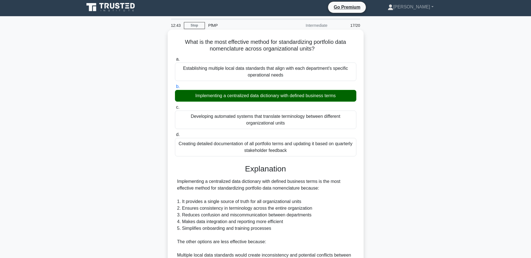
scroll to position [107, 0]
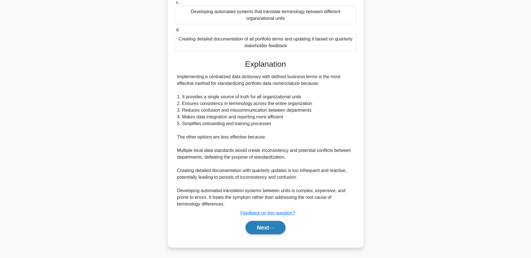
click at [269, 229] on button "Next" at bounding box center [265, 227] width 40 height 13
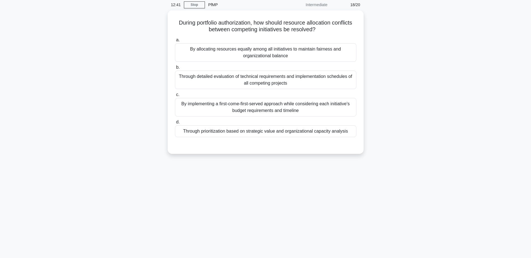
scroll to position [0, 0]
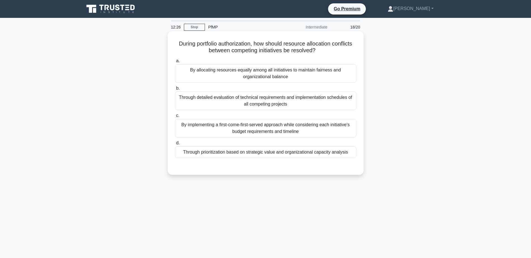
click at [348, 154] on div "Through prioritization based on strategic value and organizational capacity ana…" at bounding box center [265, 153] width 181 height 12
click at [175, 145] on input "d. Through prioritization based on strategic value and organizational capacity …" at bounding box center [175, 144] width 0 height 4
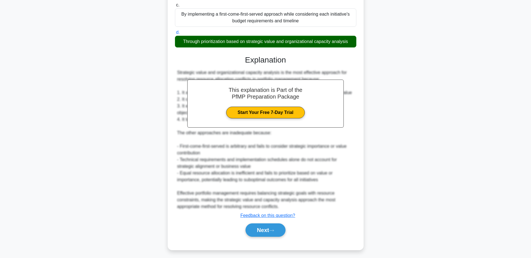
scroll to position [114, 0]
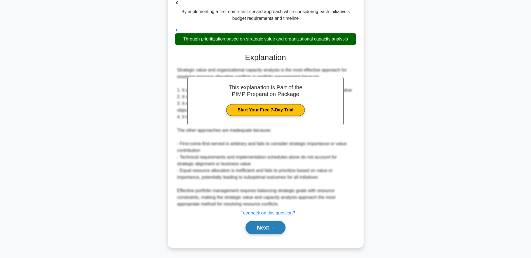
click at [273, 230] on button "Next" at bounding box center [265, 227] width 40 height 13
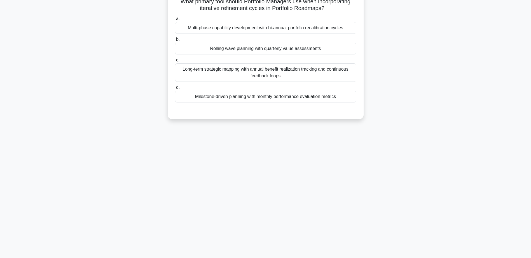
scroll to position [0, 0]
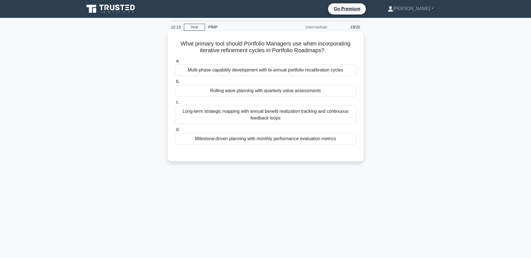
click at [349, 92] on div "Rolling wave planning with quarterly value assessments" at bounding box center [265, 91] width 181 height 12
click at [175, 84] on input "b. Rolling wave planning with quarterly value assessments" at bounding box center [175, 82] width 0 height 4
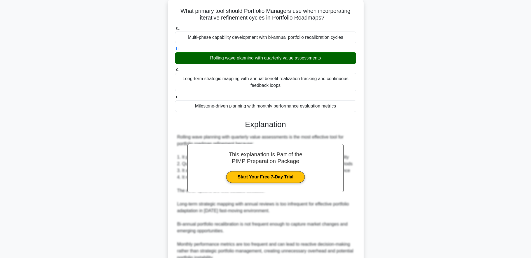
scroll to position [87, 0]
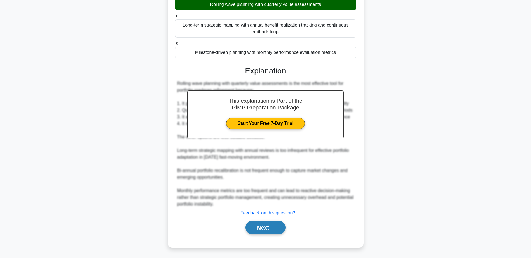
click at [274, 228] on icon at bounding box center [271, 228] width 5 height 3
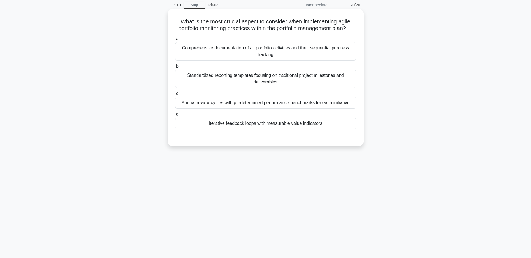
scroll to position [0, 0]
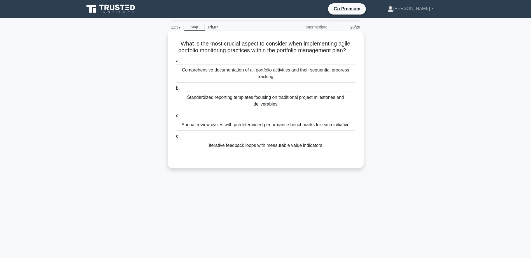
click at [334, 151] on div "Iterative feedback loops with measurable value indicators" at bounding box center [265, 146] width 181 height 12
click at [175, 138] on input "d. Iterative feedback loops with measurable value indicators" at bounding box center [175, 137] width 0 height 4
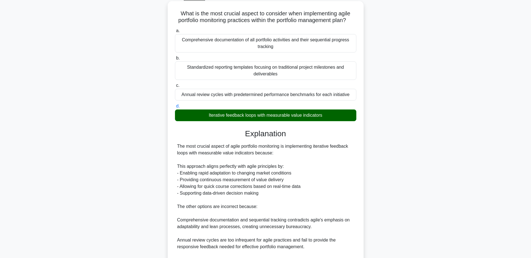
scroll to position [107, 0]
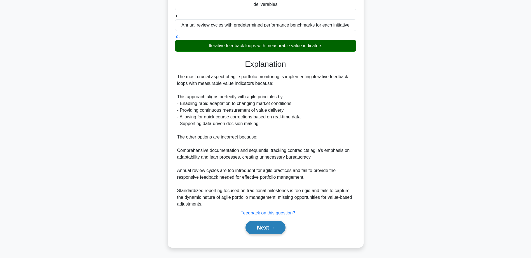
click at [272, 232] on button "Next" at bounding box center [265, 227] width 40 height 13
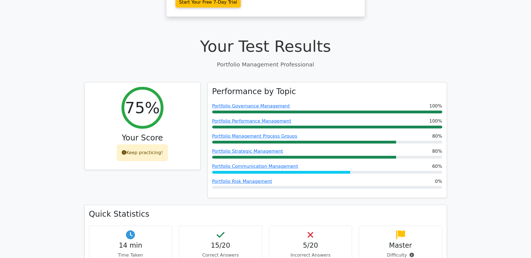
scroll to position [168, 0]
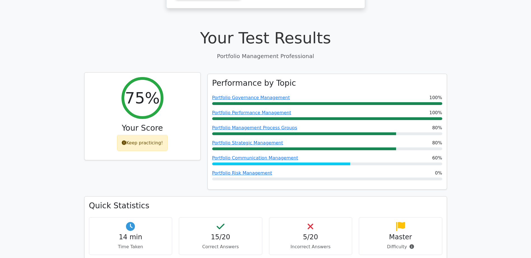
click at [124, 141] on icon at bounding box center [124, 143] width 4 height 4
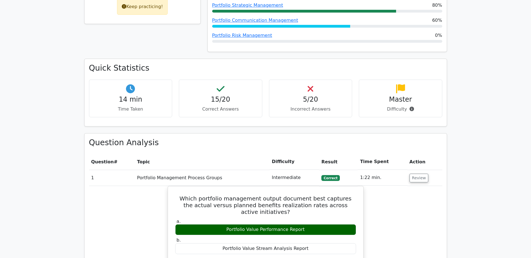
scroll to position [308, 0]
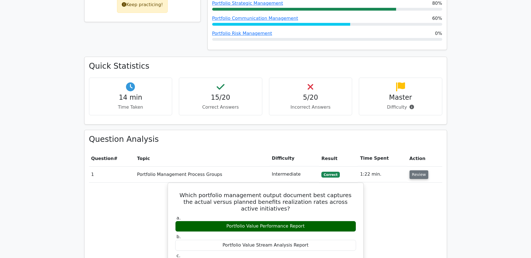
click at [410, 171] on button "Review" at bounding box center [418, 175] width 19 height 9
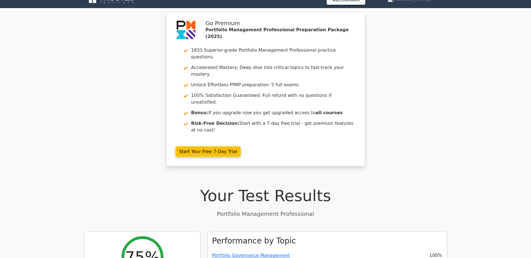
scroll to position [0, 0]
